Goal: Find specific page/section: Find specific page/section

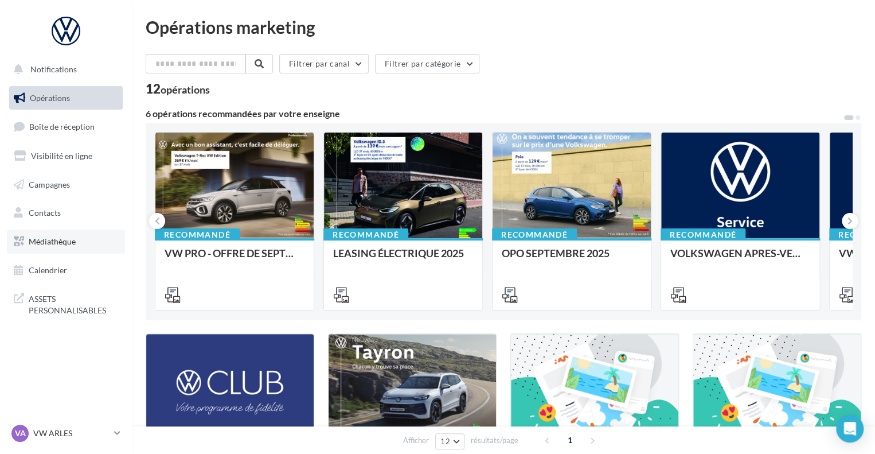
click at [96, 238] on link "Médiathèque" at bounding box center [66, 241] width 118 height 24
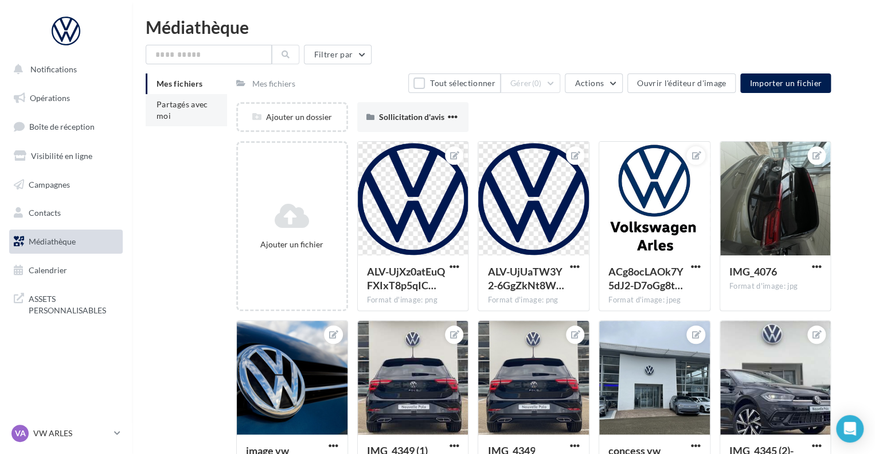
click at [188, 118] on li "Partagés avec moi" at bounding box center [186, 110] width 81 height 32
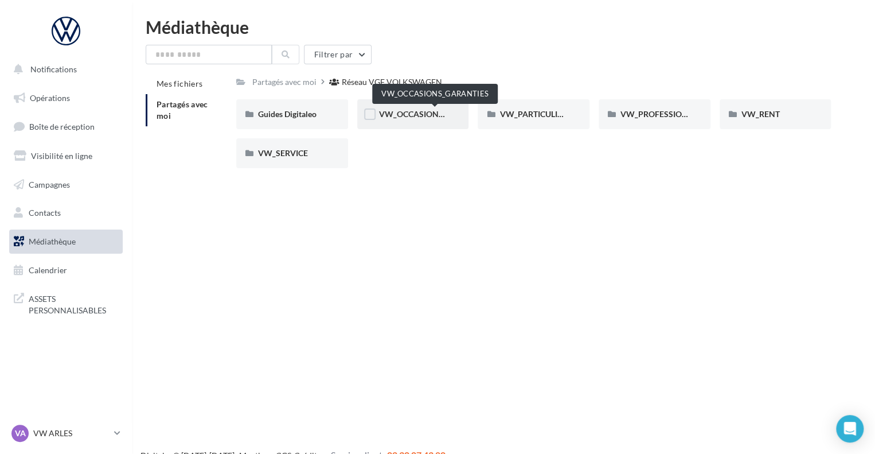
click at [406, 116] on span "VW_OCCASIONS_GARANTIES" at bounding box center [435, 114] width 112 height 10
click at [88, 76] on button "Notifications" at bounding box center [64, 69] width 114 height 24
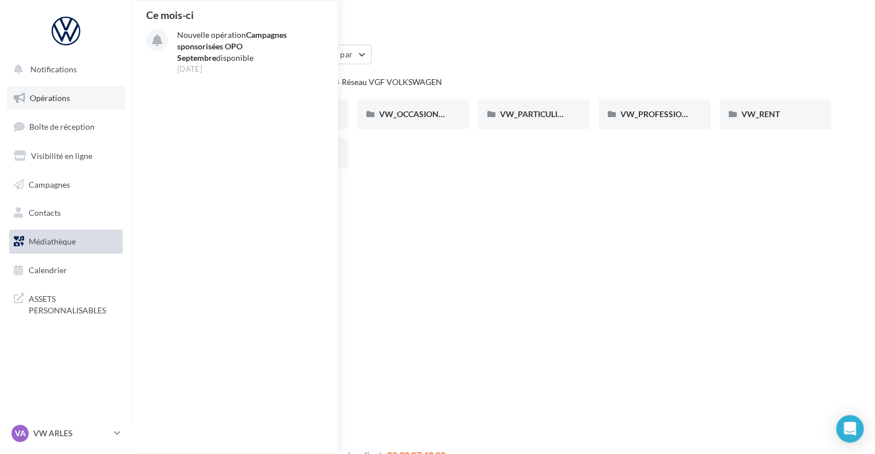
click at [69, 107] on link "Opérations" at bounding box center [66, 98] width 118 height 24
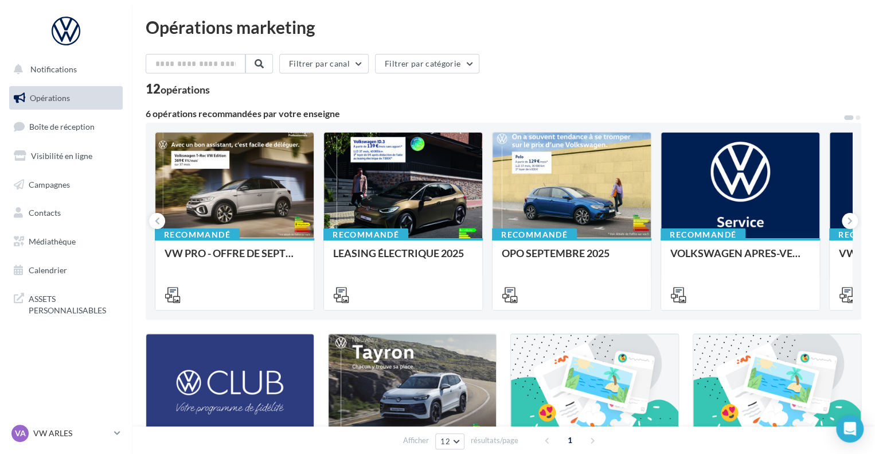
click at [167, 103] on div "Filtrer par canal Filtrer par catégorie 12 opérations 6 opérations recommandées…" at bounding box center [504, 403] width 716 height 698
